Goal: Find specific page/section: Find specific page/section

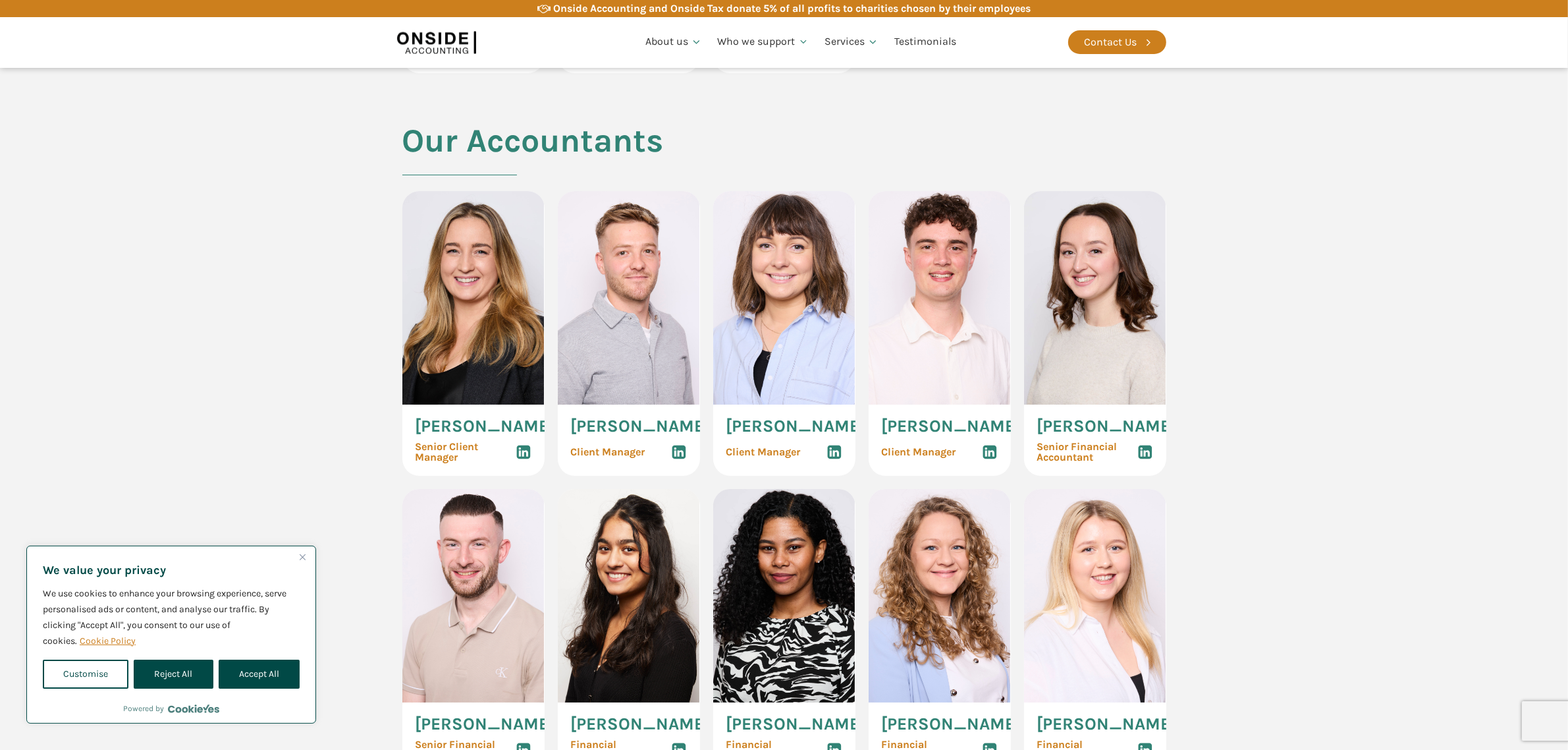
scroll to position [1221, 0]
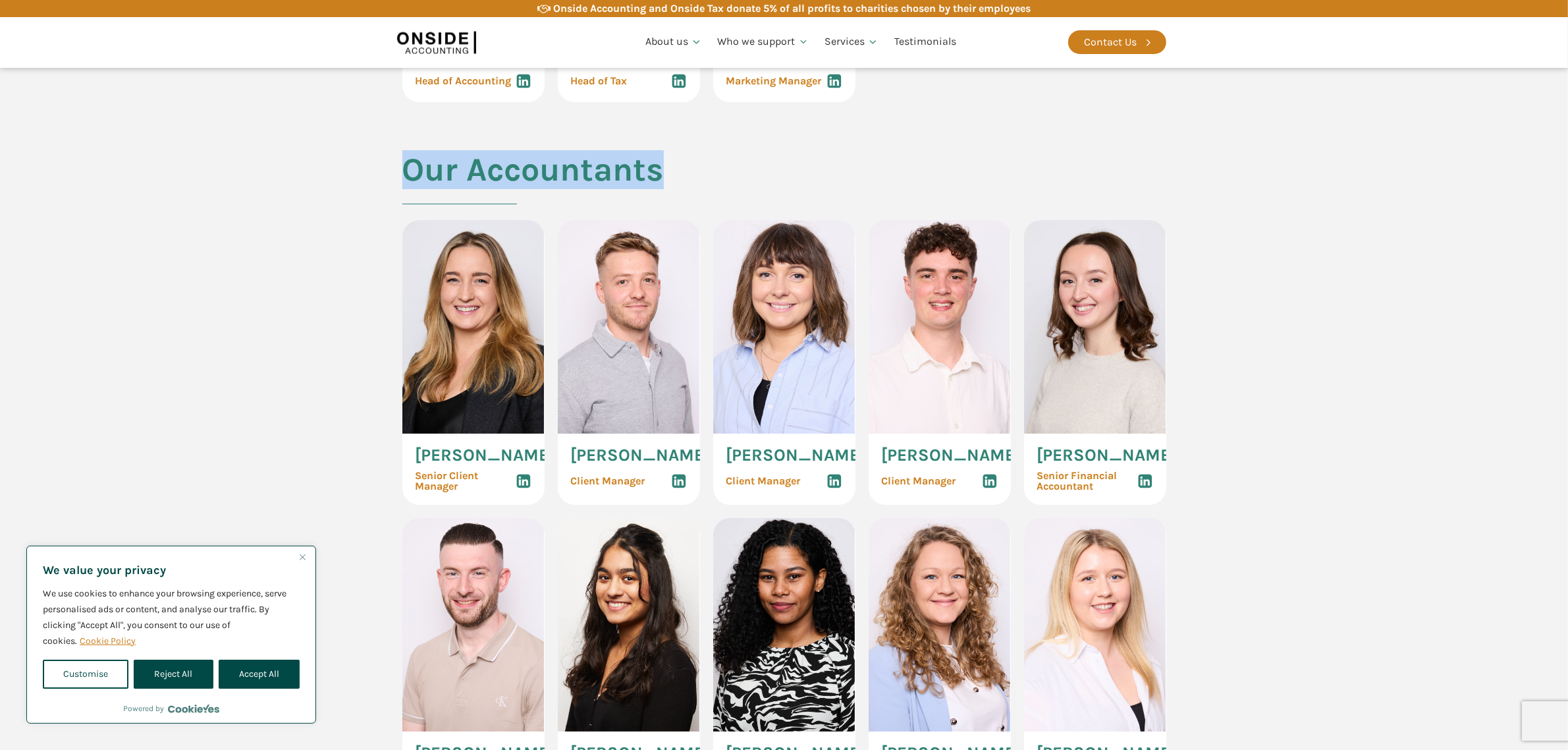
drag, startPoint x: 377, startPoint y: 195, endPoint x: 658, endPoint y: 198, distance: 281.0
drag, startPoint x: 672, startPoint y: 199, endPoint x: 405, endPoint y: 196, distance: 267.0
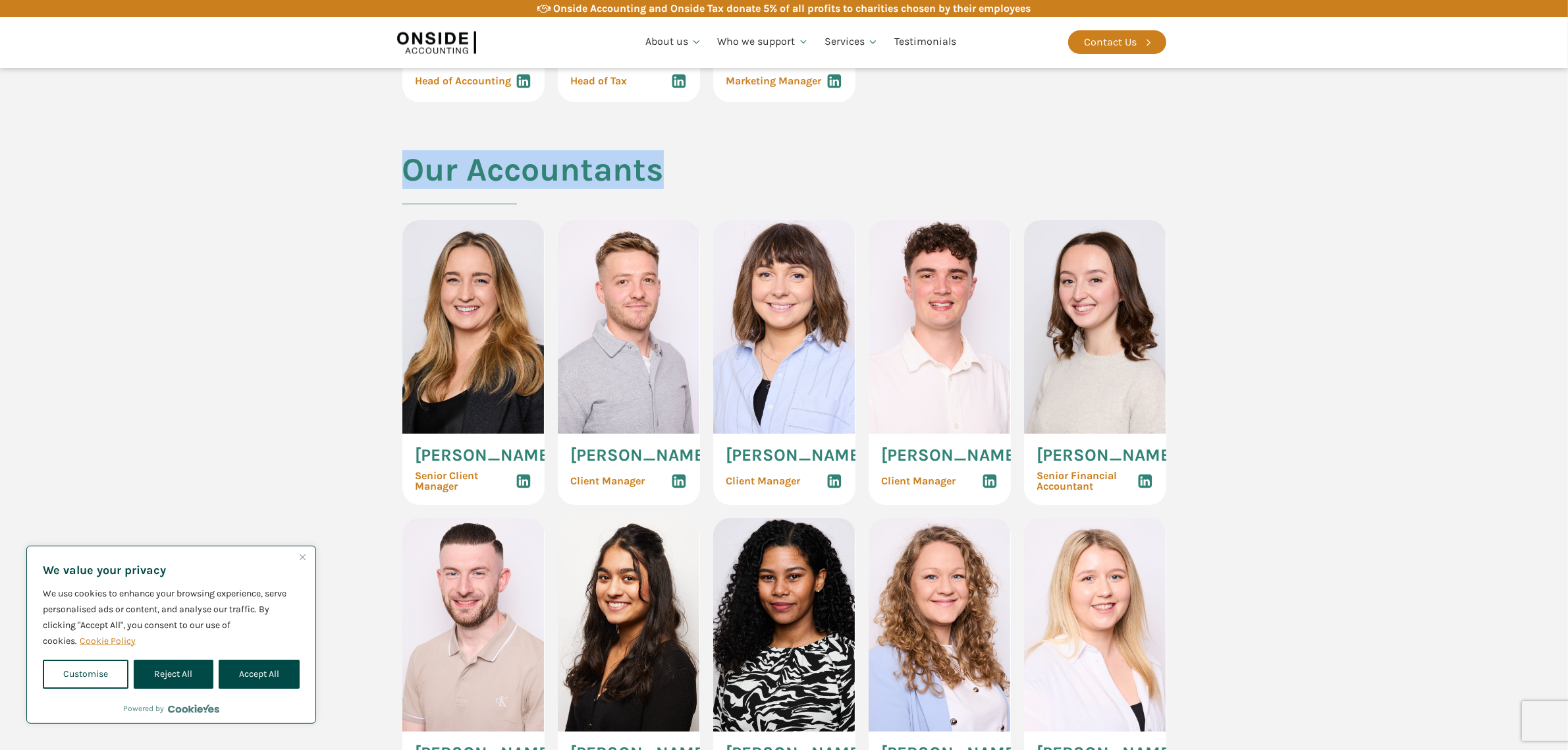
click at [405, 196] on h2 "Our Accountants" at bounding box center [532, 186] width 261 height 68
drag, startPoint x: 402, startPoint y: 196, endPoint x: 667, endPoint y: 196, distance: 265.0
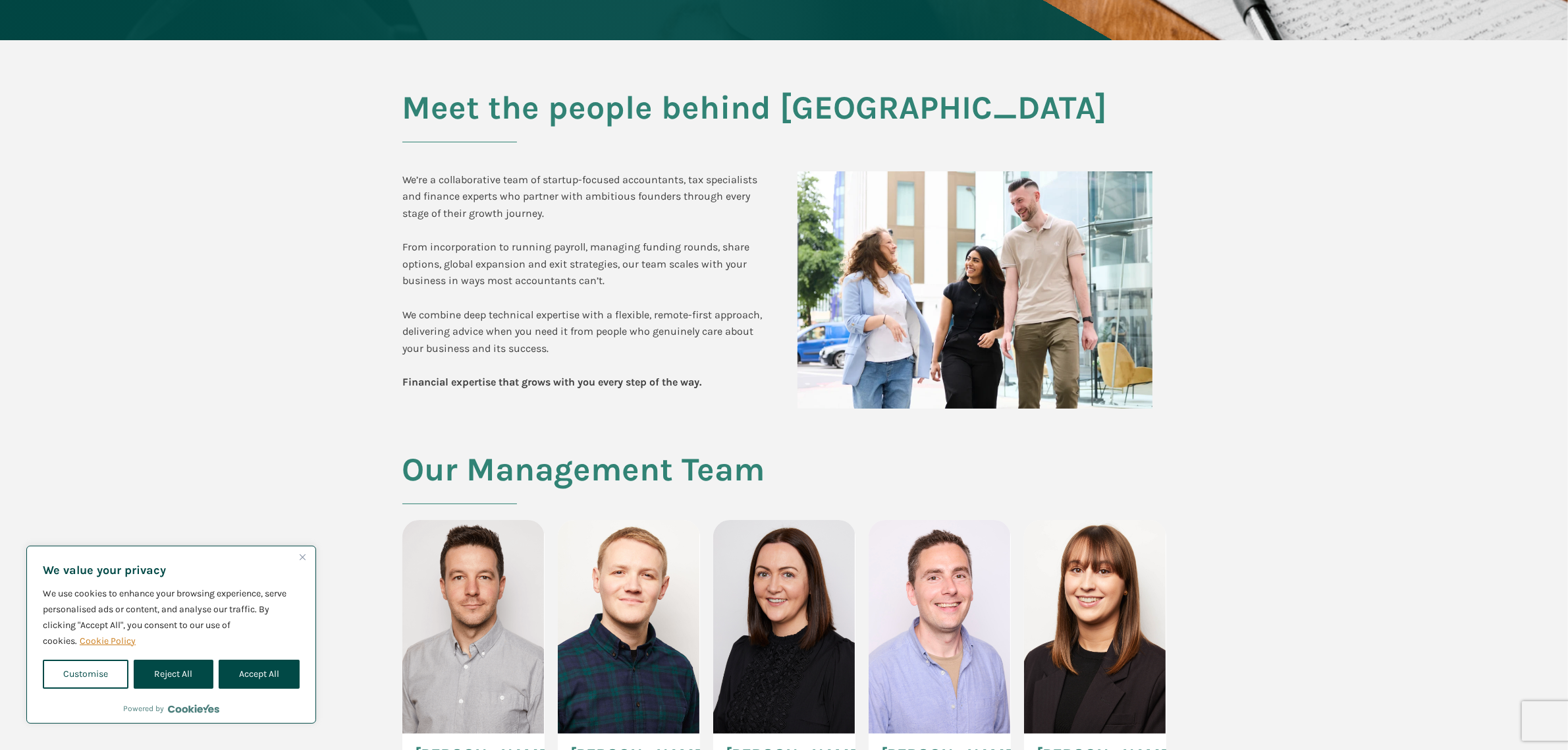
scroll to position [231, 0]
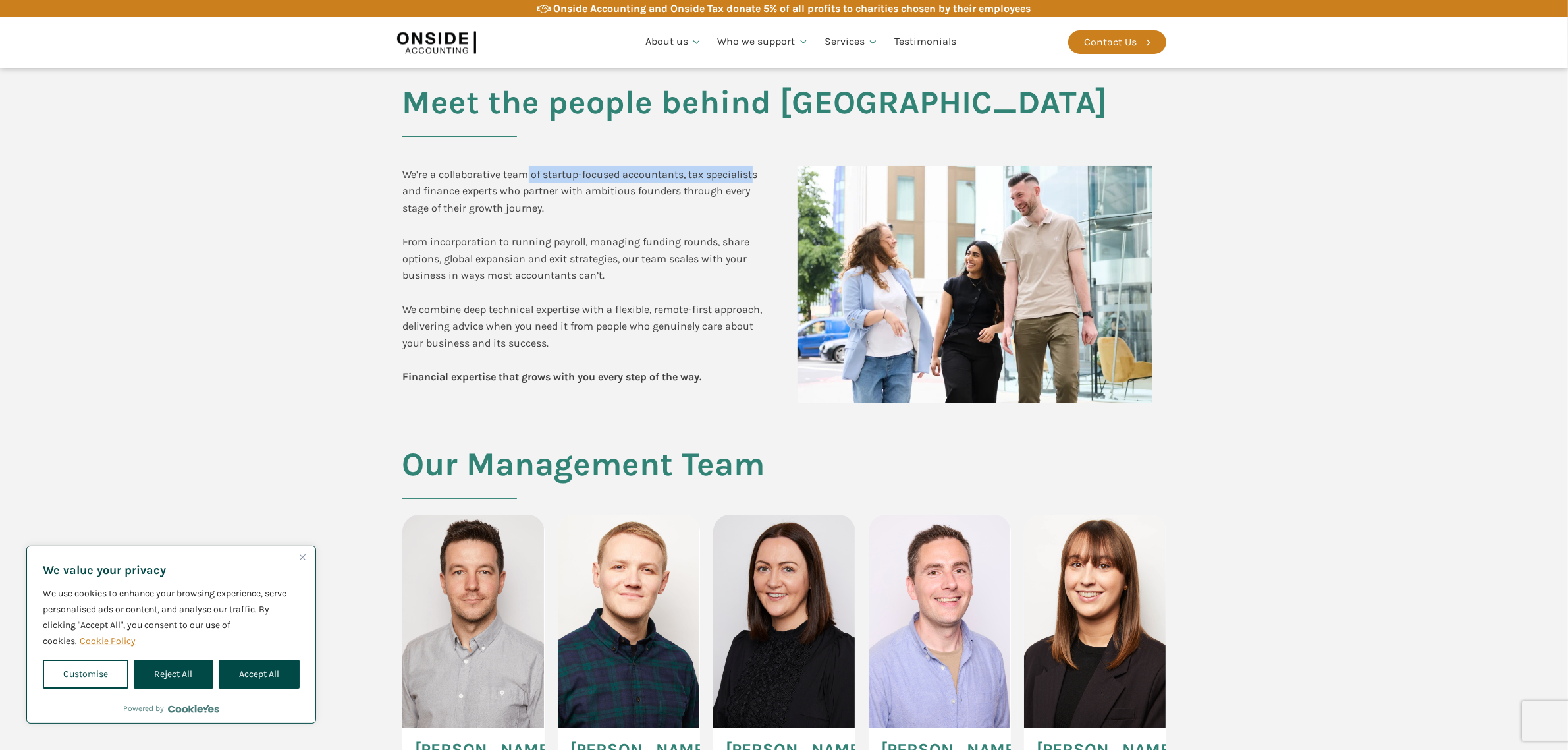
drag, startPoint x: 529, startPoint y: 176, endPoint x: 756, endPoint y: 175, distance: 227.0
click at [756, 175] on div "We’re a collaborative team of startup-focused accountants, tax specialists and …" at bounding box center [587, 276] width 368 height 219
click at [677, 130] on link "Careers" at bounding box center [673, 140] width 71 height 30
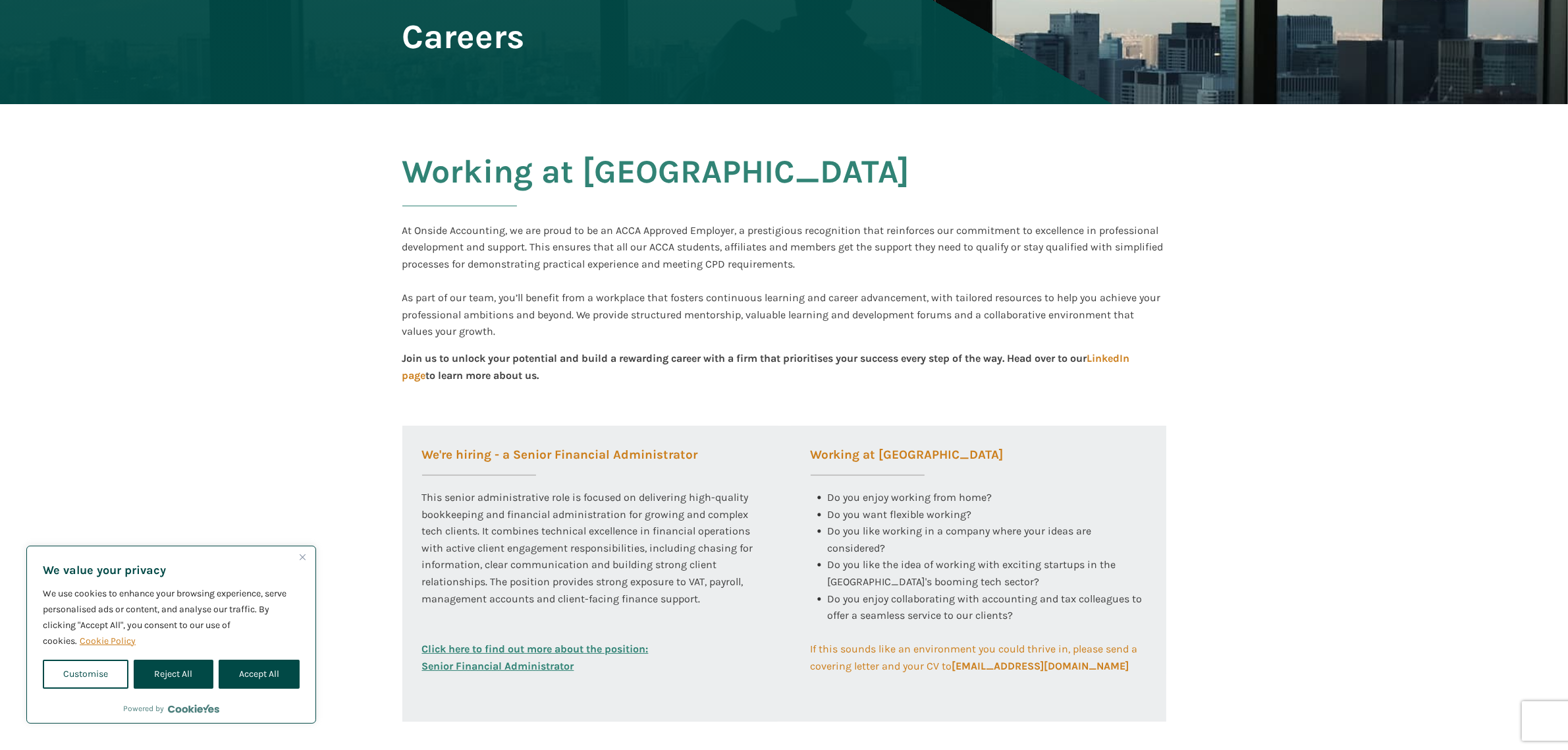
scroll to position [164, 0]
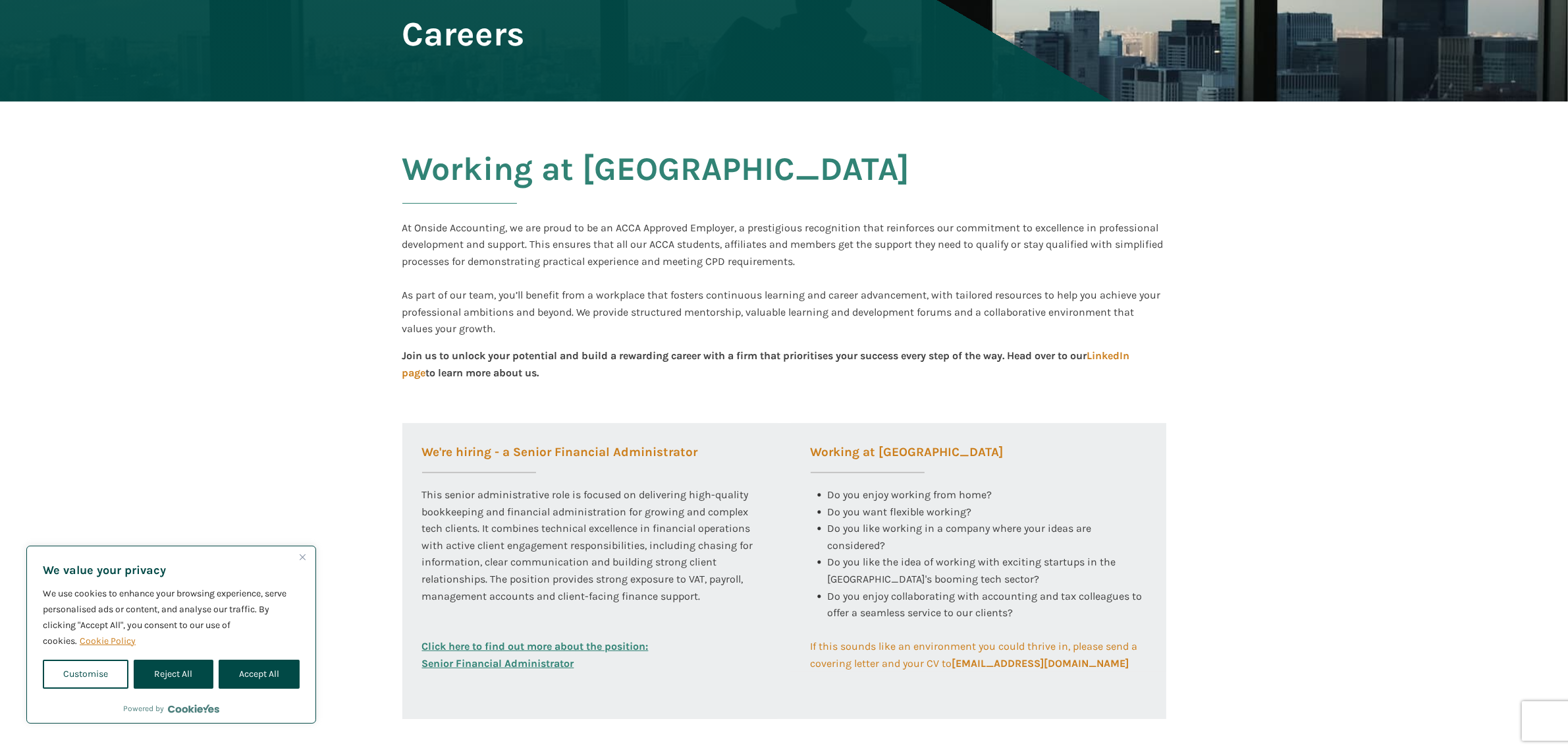
click at [716, 348] on div "Join us to unlock your potential and build a rewarding career with a firm that …" at bounding box center [784, 372] width 763 height 50
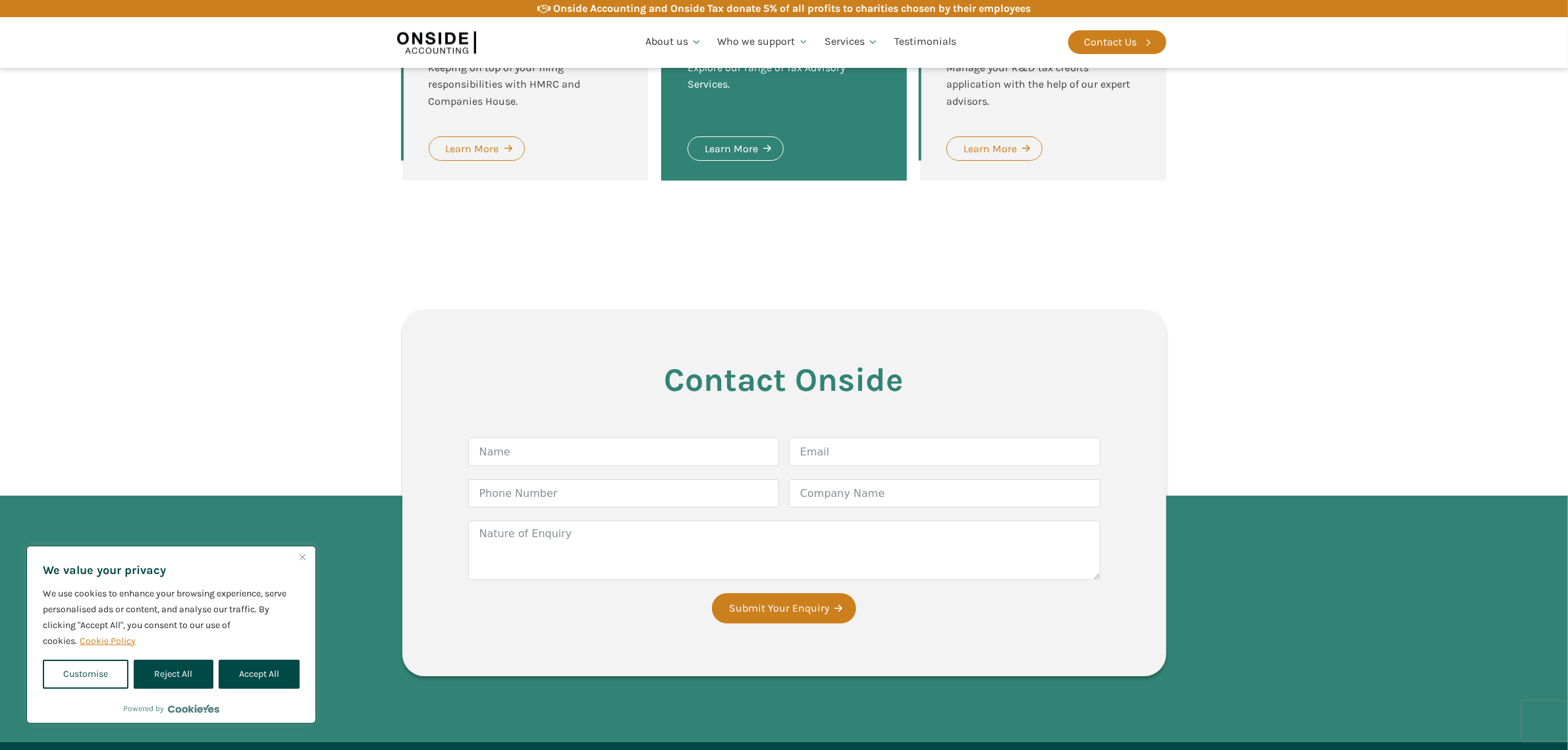
scroll to position [2306, 0]
